Goal: Find specific page/section: Find specific page/section

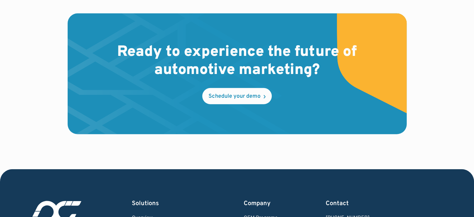
scroll to position [1916, 0]
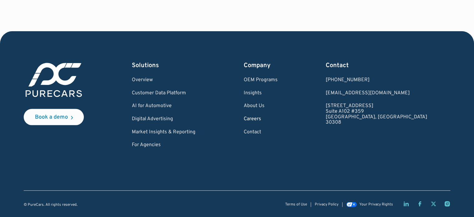
click at [278, 117] on link "Careers" at bounding box center [261, 119] width 34 height 6
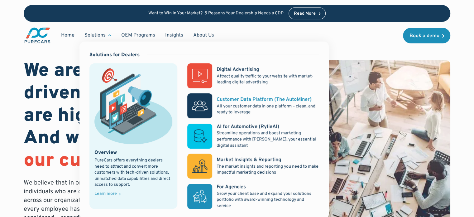
scroll to position [62, 0]
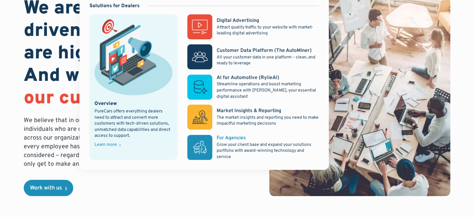
click at [246, 141] on div "For Agencies" at bounding box center [231, 137] width 29 height 7
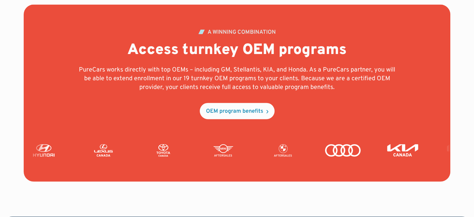
scroll to position [1583, 0]
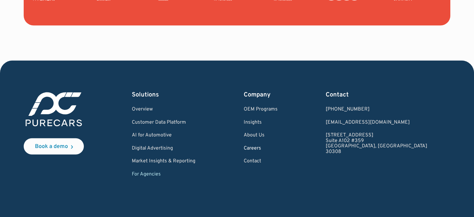
click at [278, 146] on link "Careers" at bounding box center [261, 149] width 34 height 6
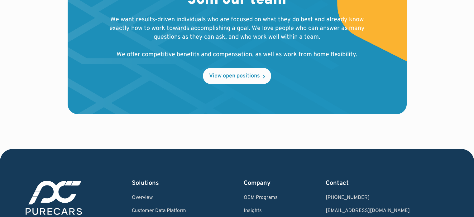
scroll to position [717, 0]
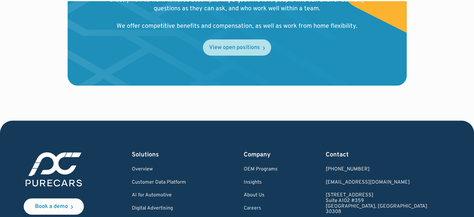
click at [249, 51] on link "View open positions" at bounding box center [237, 47] width 68 height 16
